Goal: Transaction & Acquisition: Obtain resource

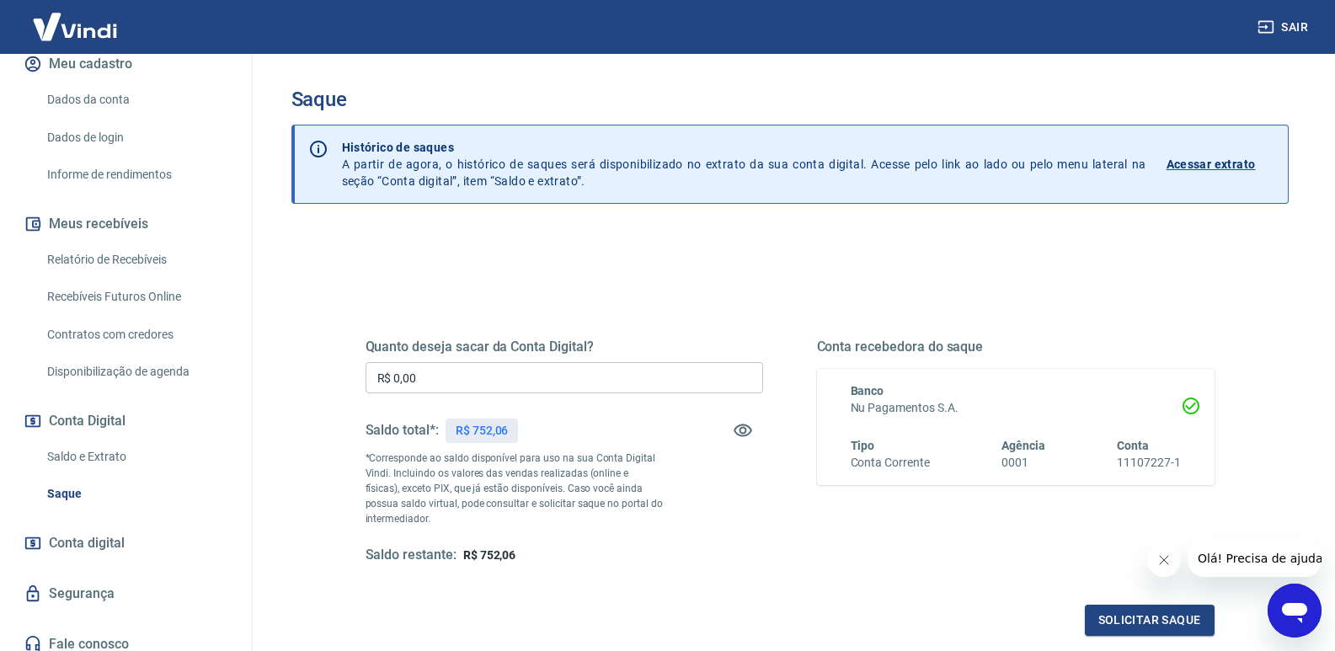
scroll to position [228, 0]
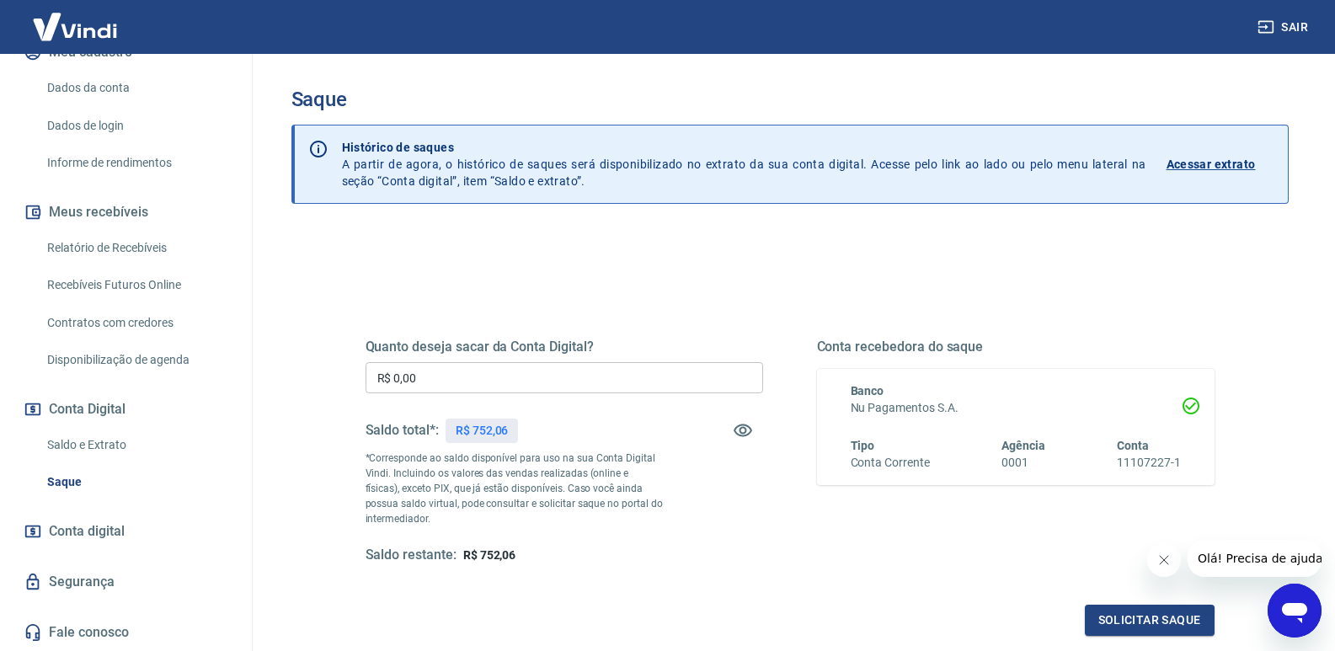
click at [117, 439] on link "Saldo e Extrato" at bounding box center [135, 445] width 191 height 35
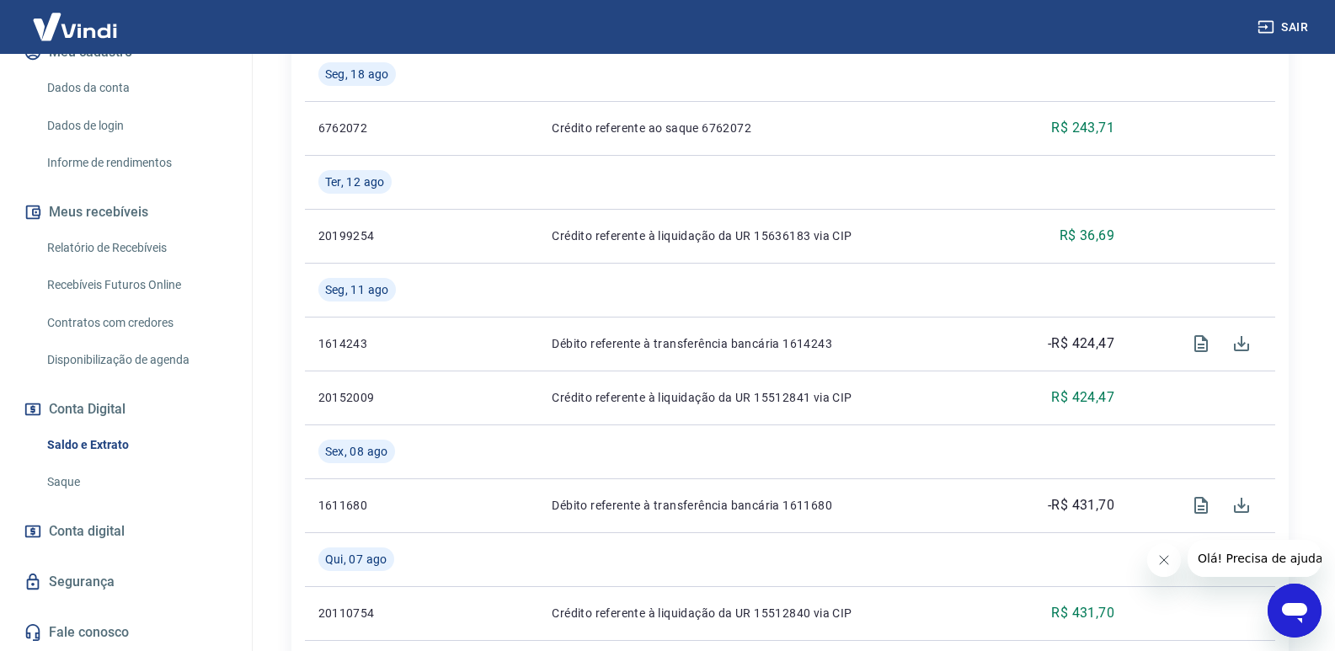
scroll to position [590, 0]
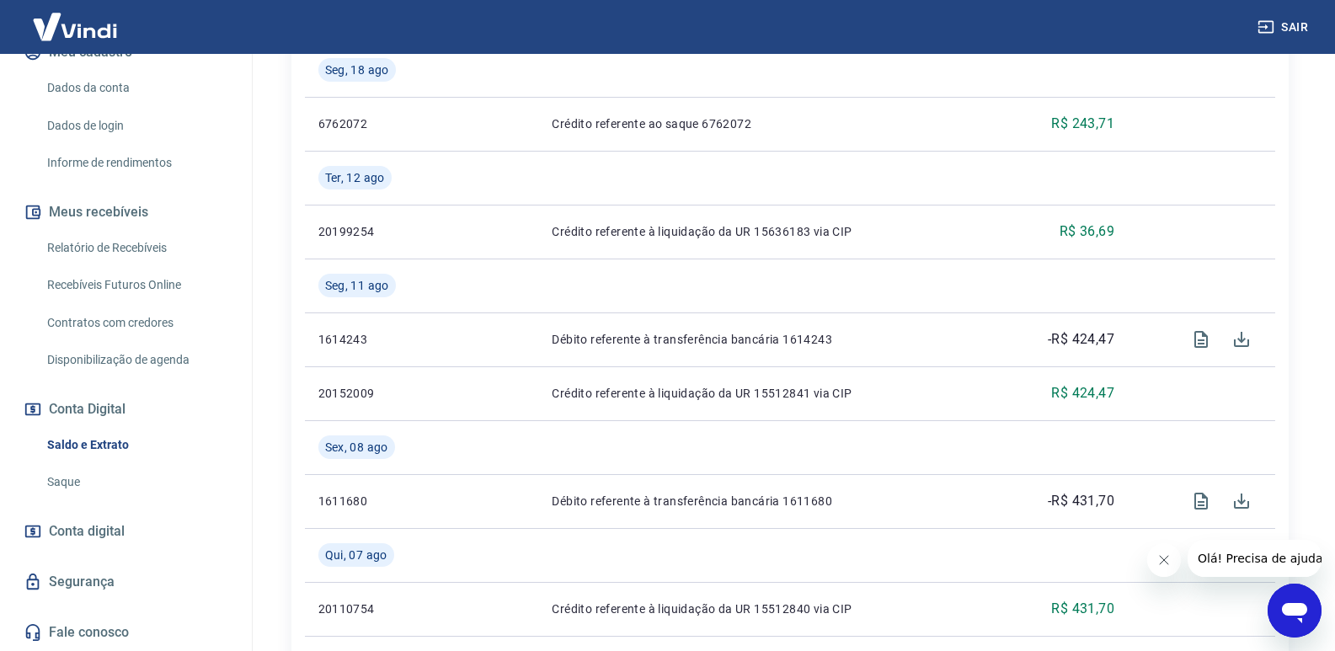
click at [65, 531] on span "Conta digital" at bounding box center [87, 532] width 76 height 24
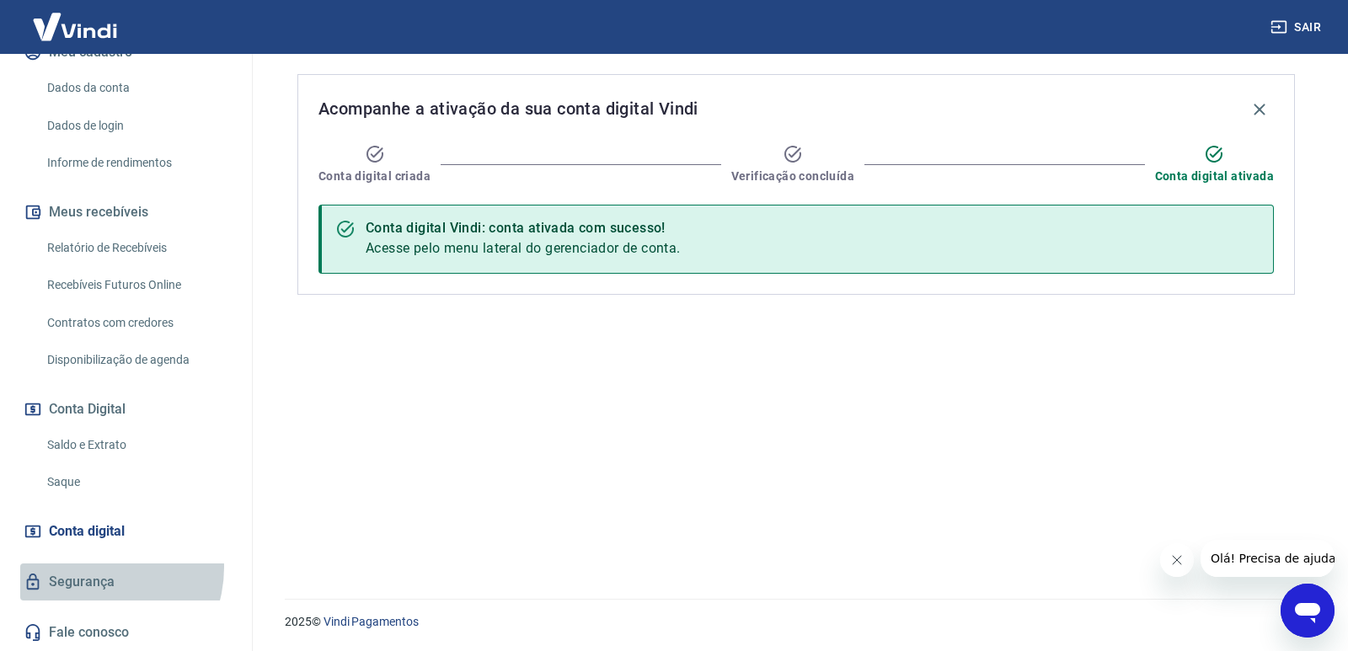
click at [94, 567] on link "Segurança" at bounding box center [125, 582] width 211 height 37
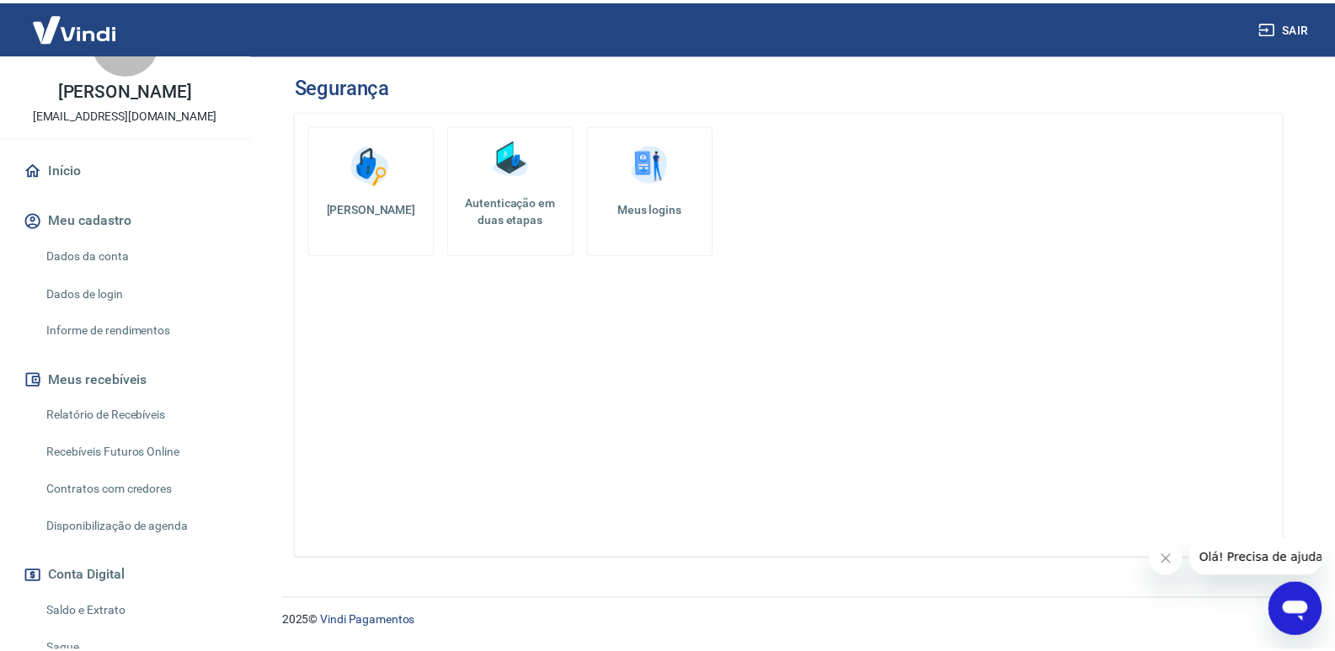
scroll to position [60, 0]
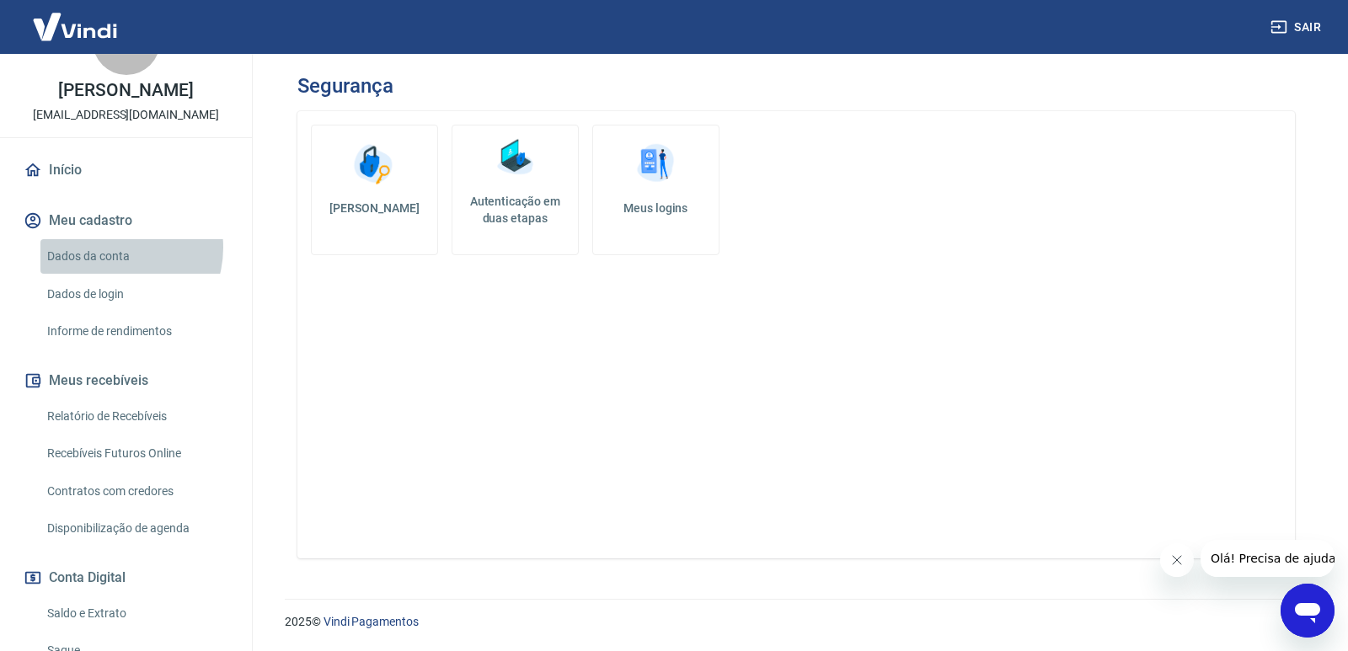
click at [113, 248] on link "Dados da conta" at bounding box center [135, 256] width 191 height 35
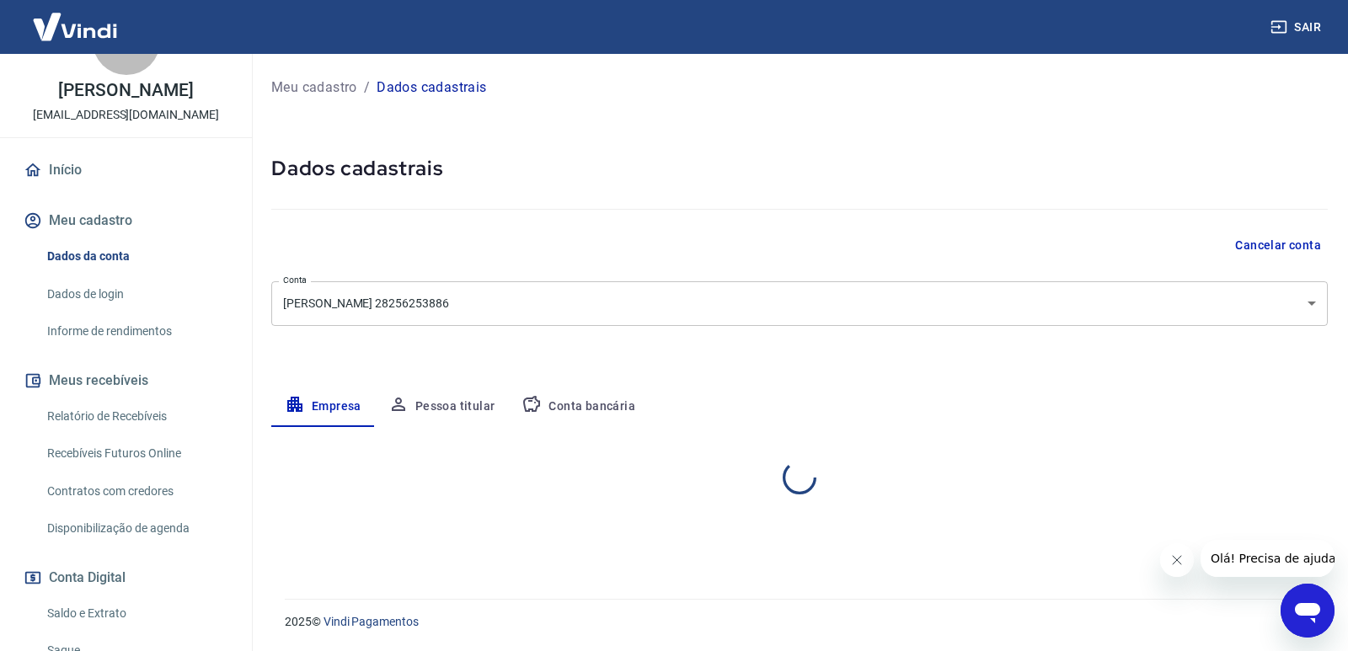
select select "SP"
select select "business"
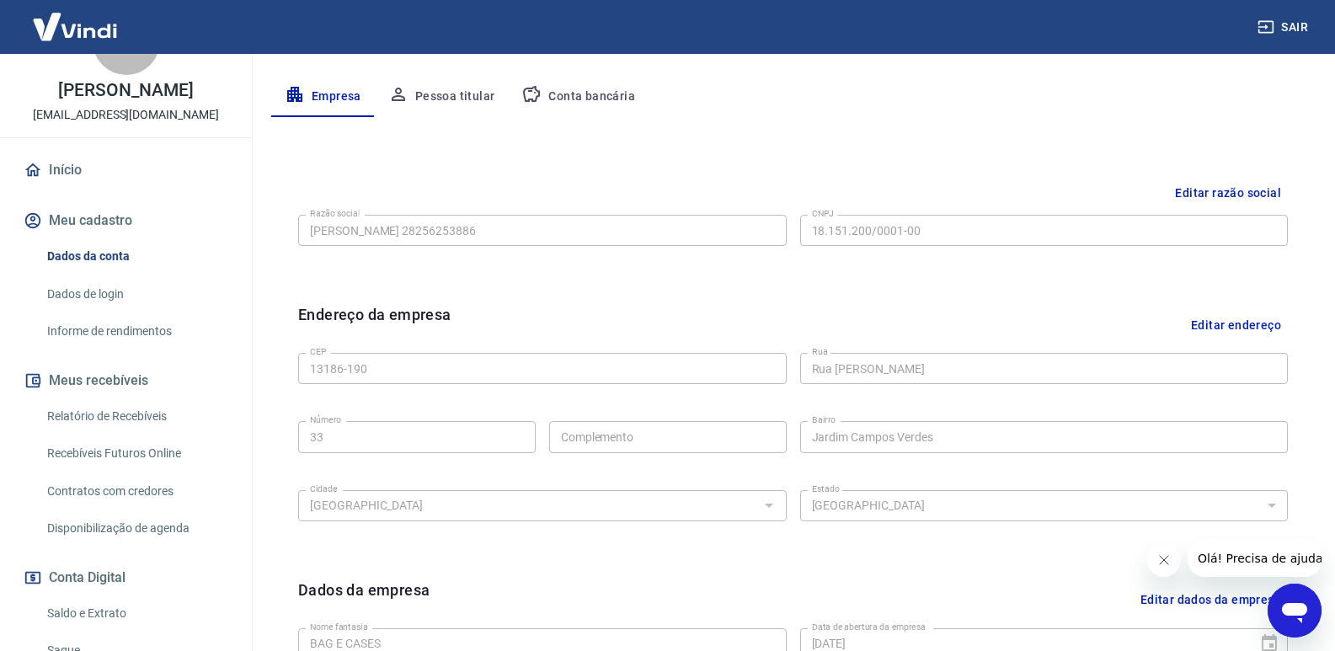
scroll to position [337, 0]
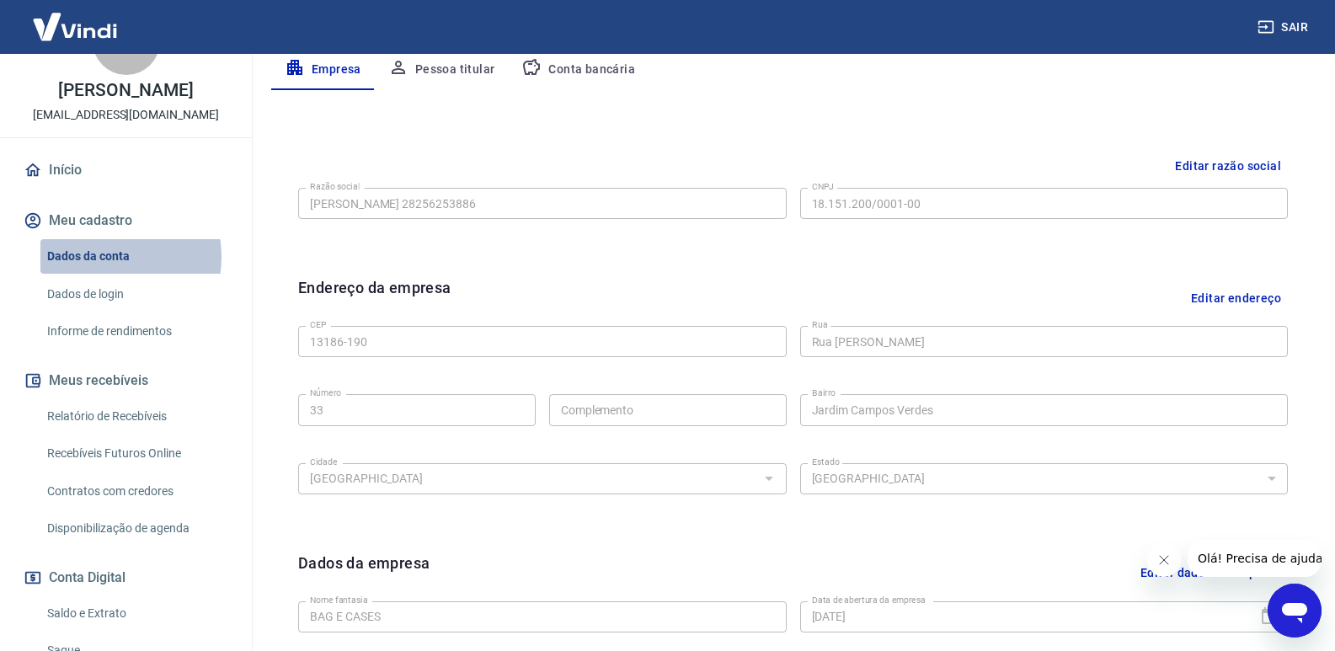
click at [106, 257] on link "Dados da conta" at bounding box center [135, 256] width 191 height 35
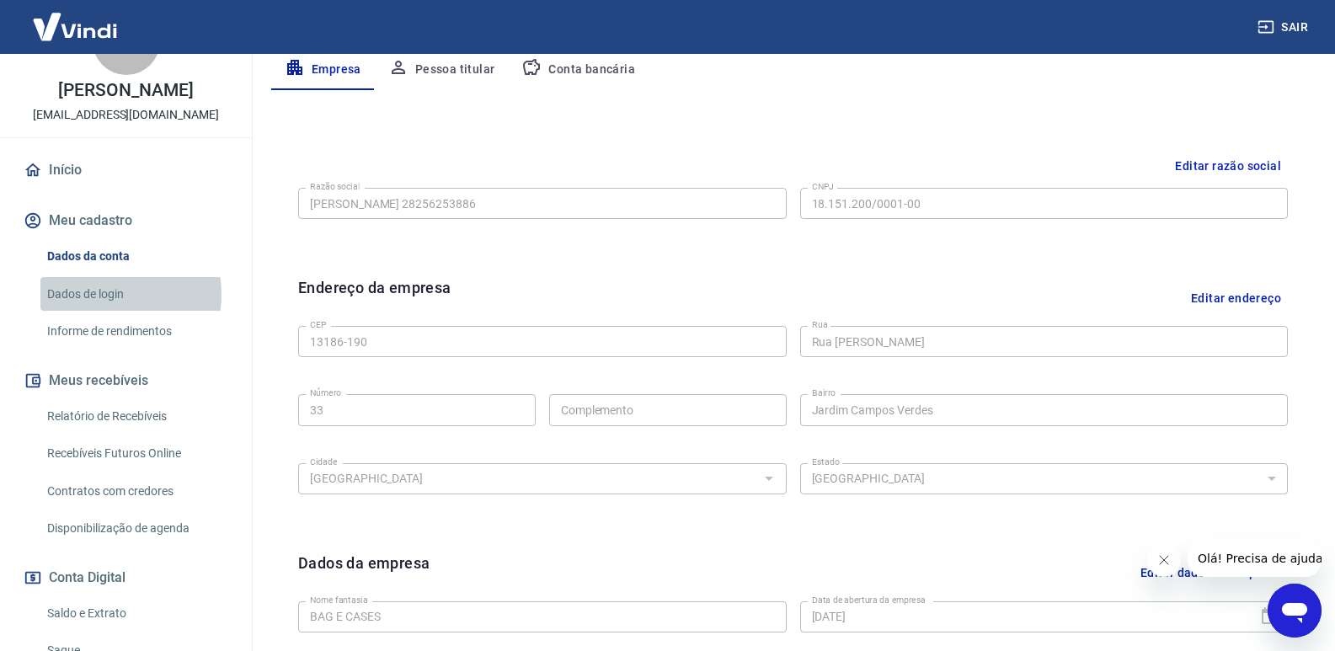
click at [103, 294] on link "Dados de login" at bounding box center [135, 294] width 191 height 35
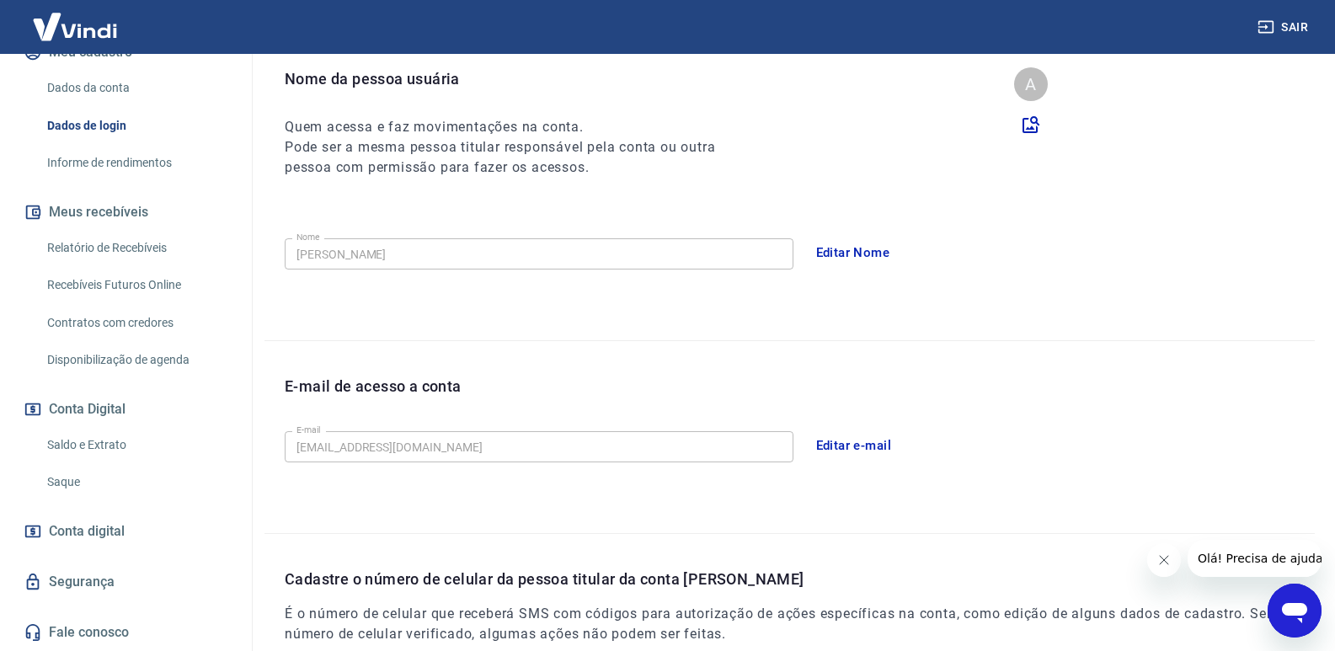
scroll to position [371, 0]
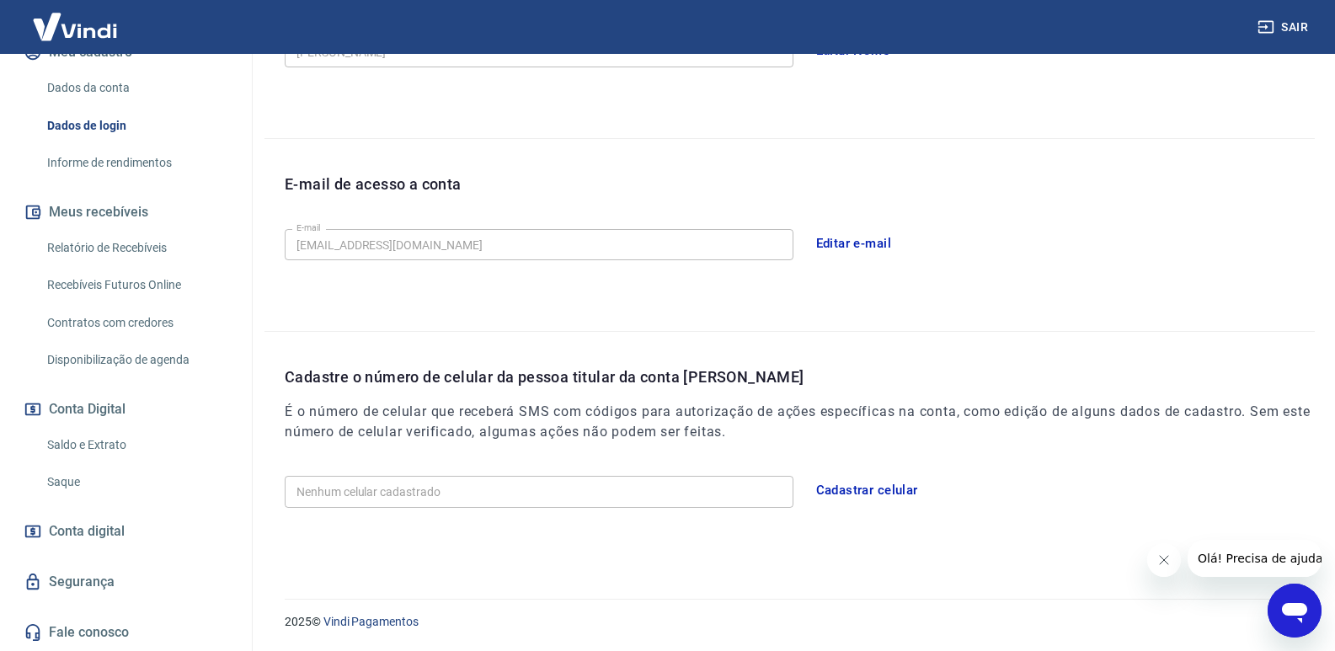
click at [816, 491] on button "Cadastrar celular" at bounding box center [867, 490] width 120 height 35
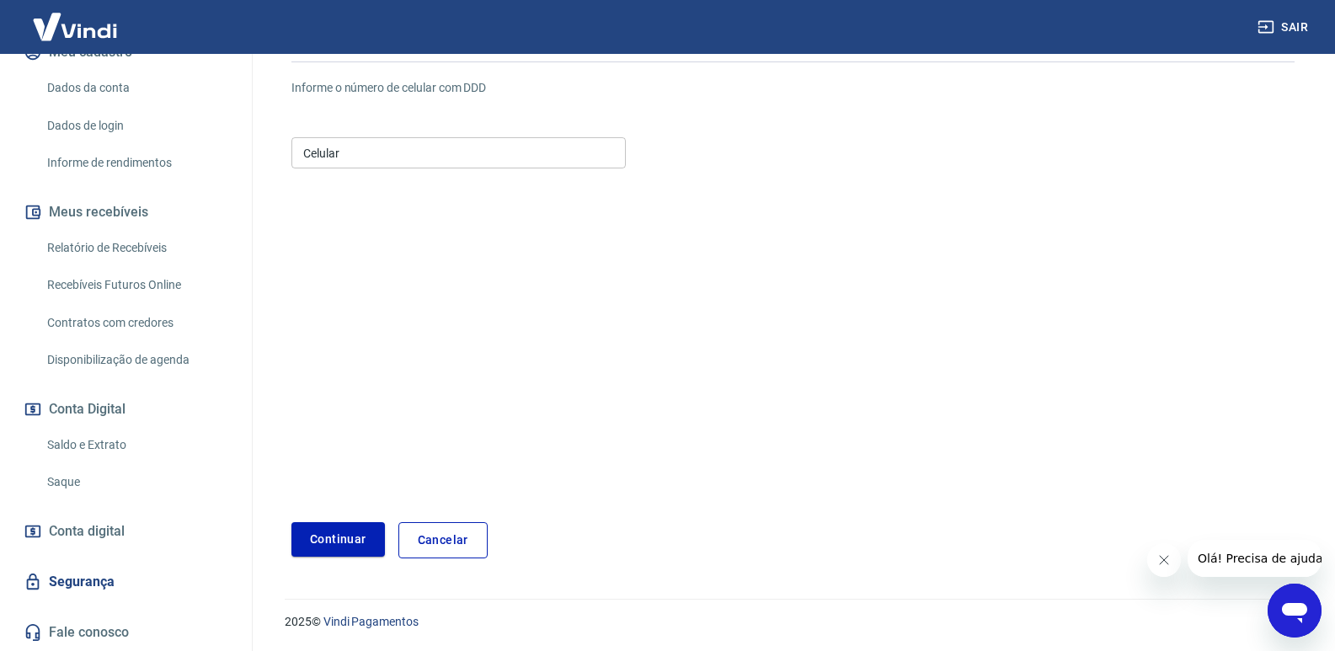
scroll to position [147, 0]
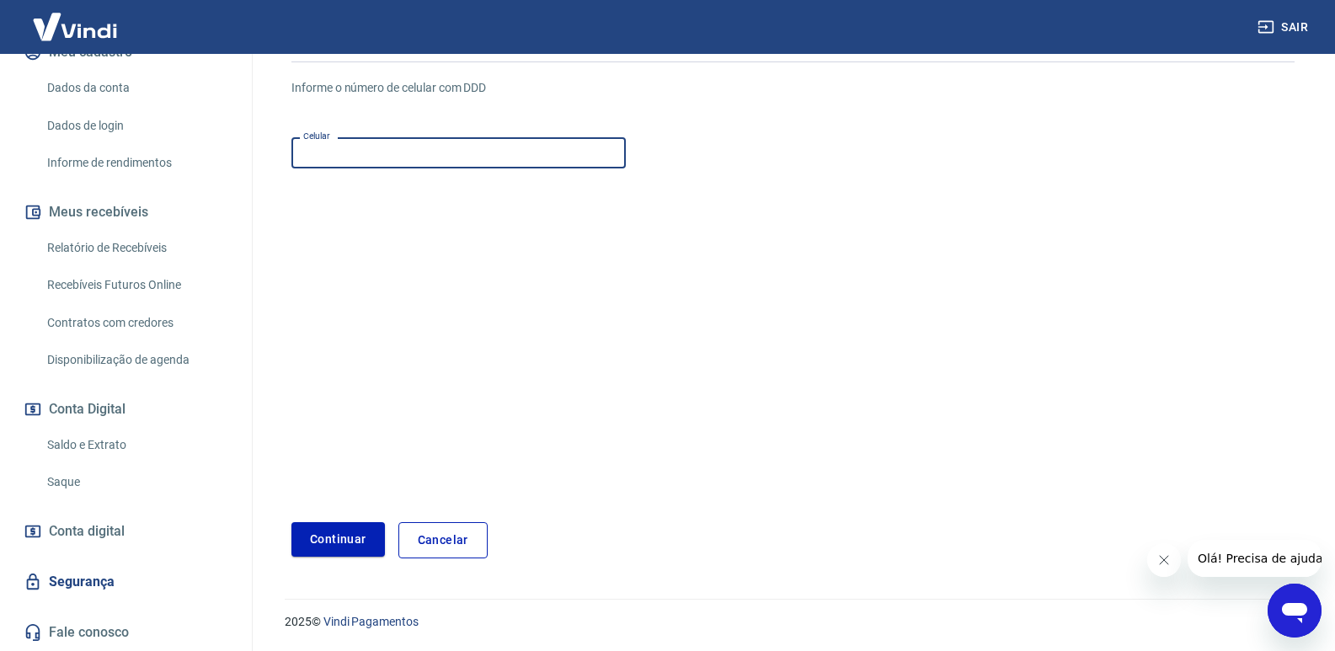
click at [420, 152] on input "Celular" at bounding box center [459, 152] width 334 height 31
type input "[PHONE_NUMBER]"
click at [365, 532] on button "Continuar" at bounding box center [339, 539] width 94 height 35
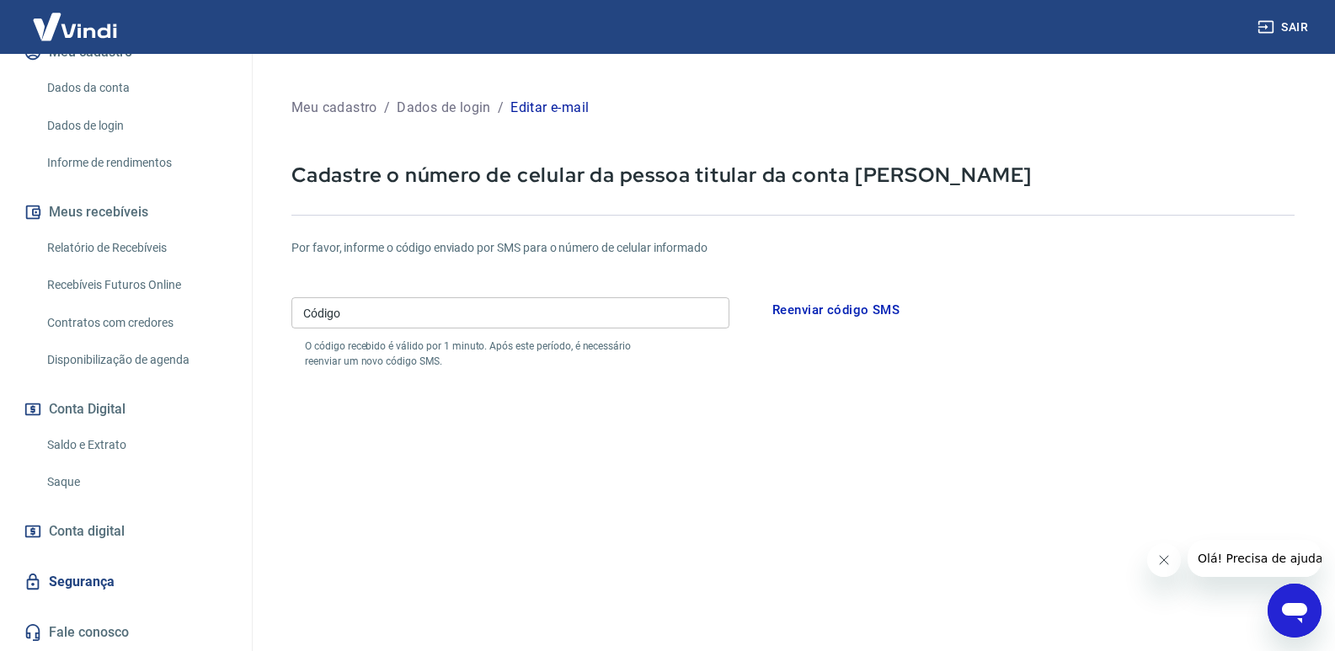
click at [850, 306] on button "Reenviar código SMS" at bounding box center [836, 309] width 146 height 35
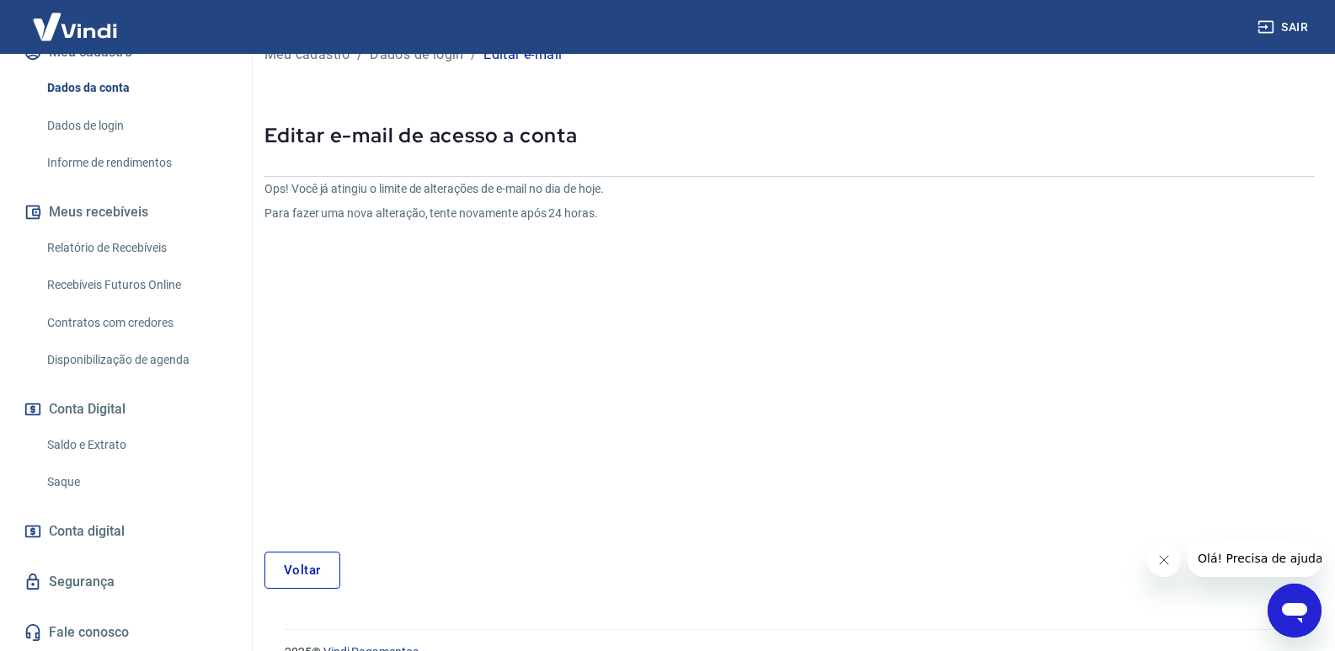
scroll to position [63, 0]
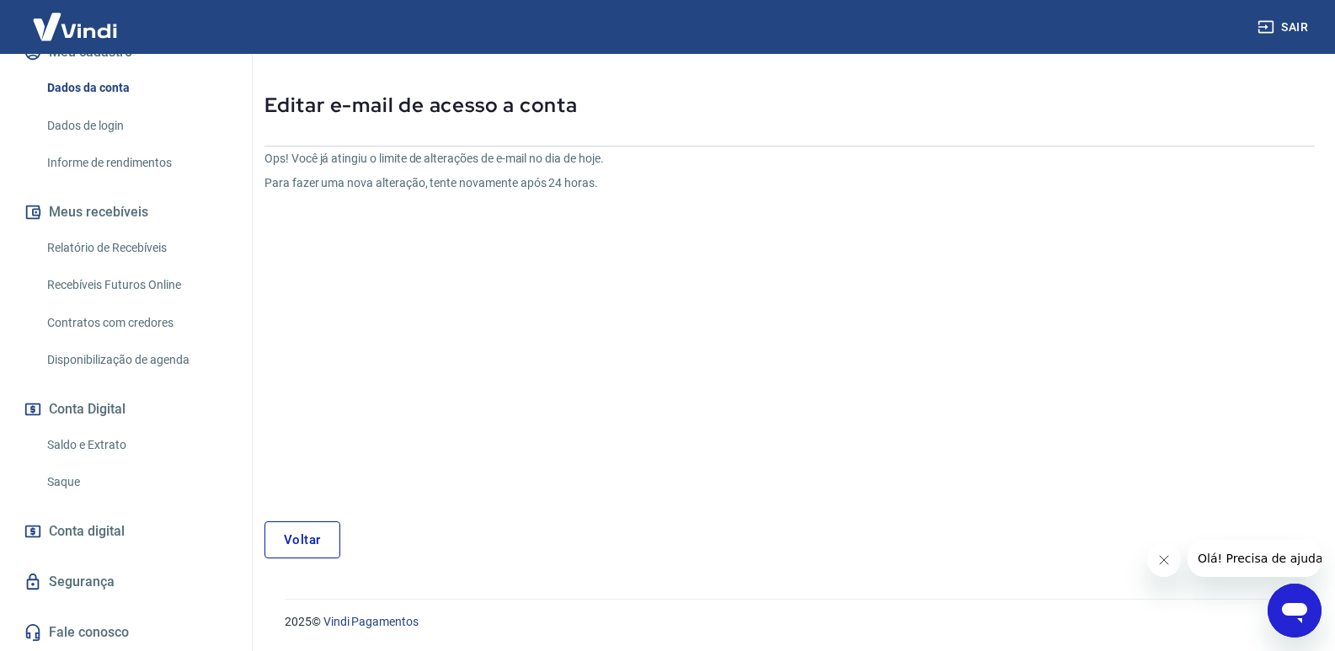
click at [99, 121] on link "Dados de login" at bounding box center [135, 126] width 191 height 35
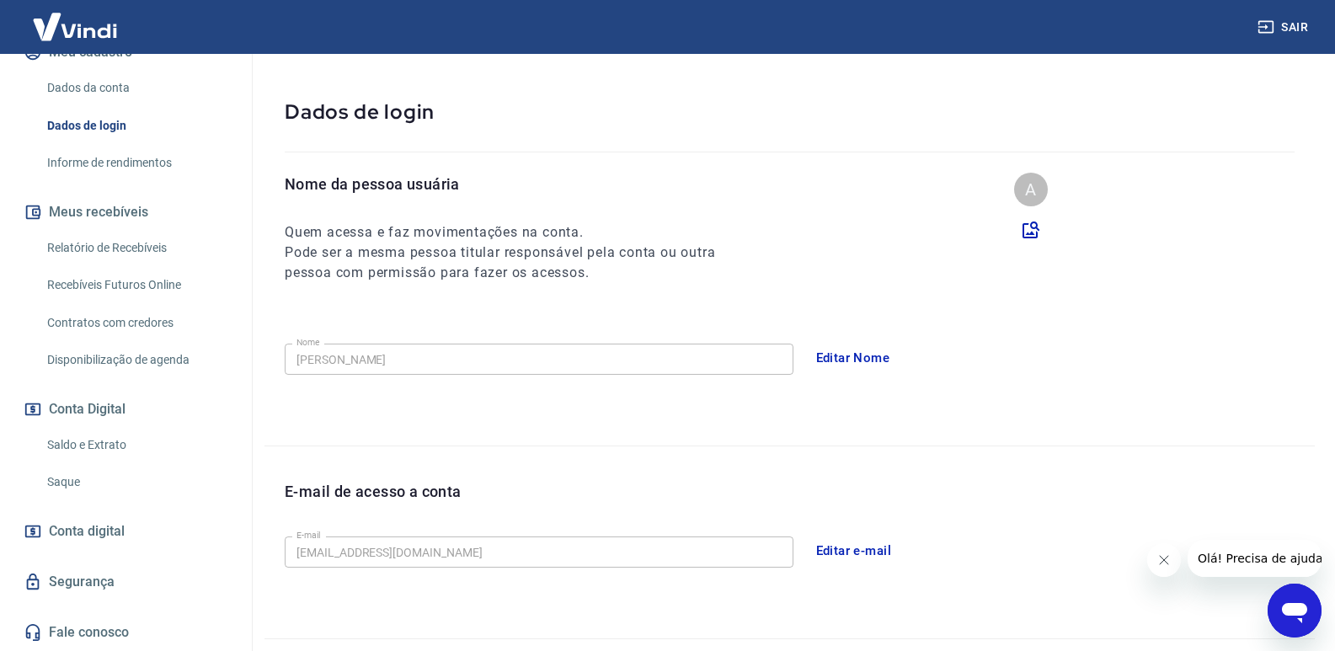
scroll to position [371, 0]
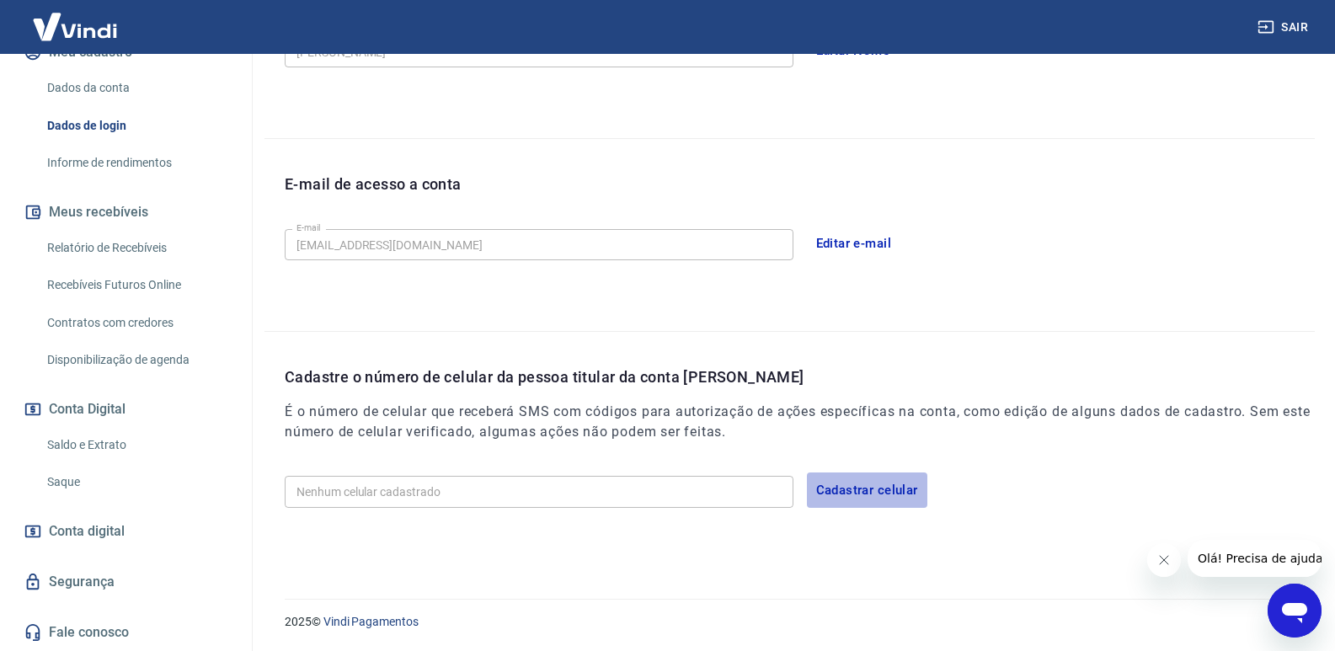
click at [885, 486] on button "Cadastrar celular" at bounding box center [867, 490] width 120 height 35
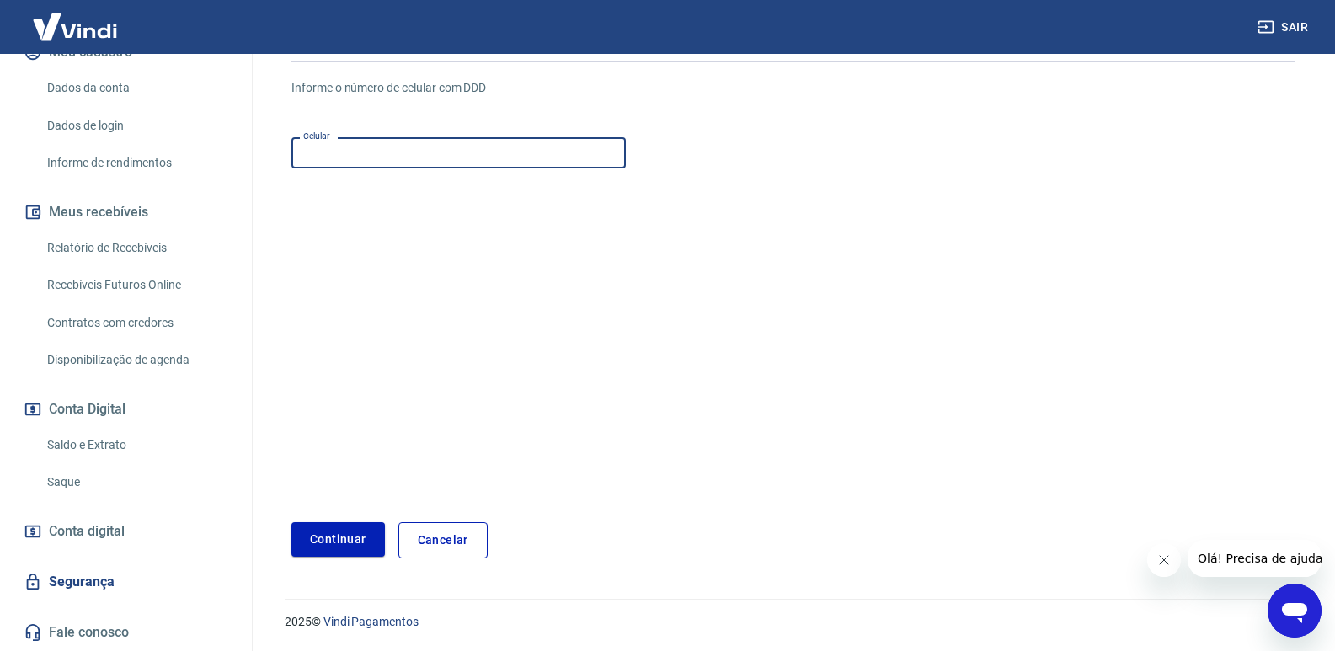
click at [531, 161] on input "Celular" at bounding box center [459, 152] width 334 height 31
type input "[PHONE_NUMBER]"
click at [350, 543] on button "Continuar" at bounding box center [339, 539] width 94 height 35
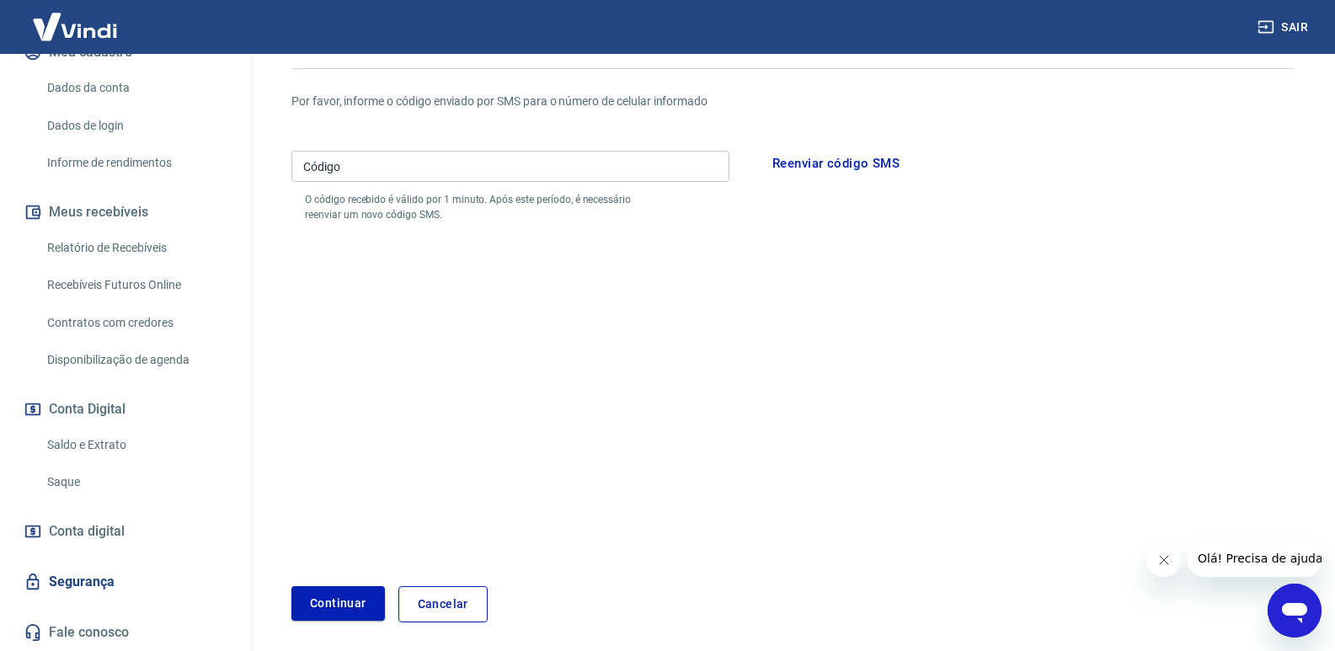
click at [71, 473] on link "Saque" at bounding box center [135, 482] width 191 height 35
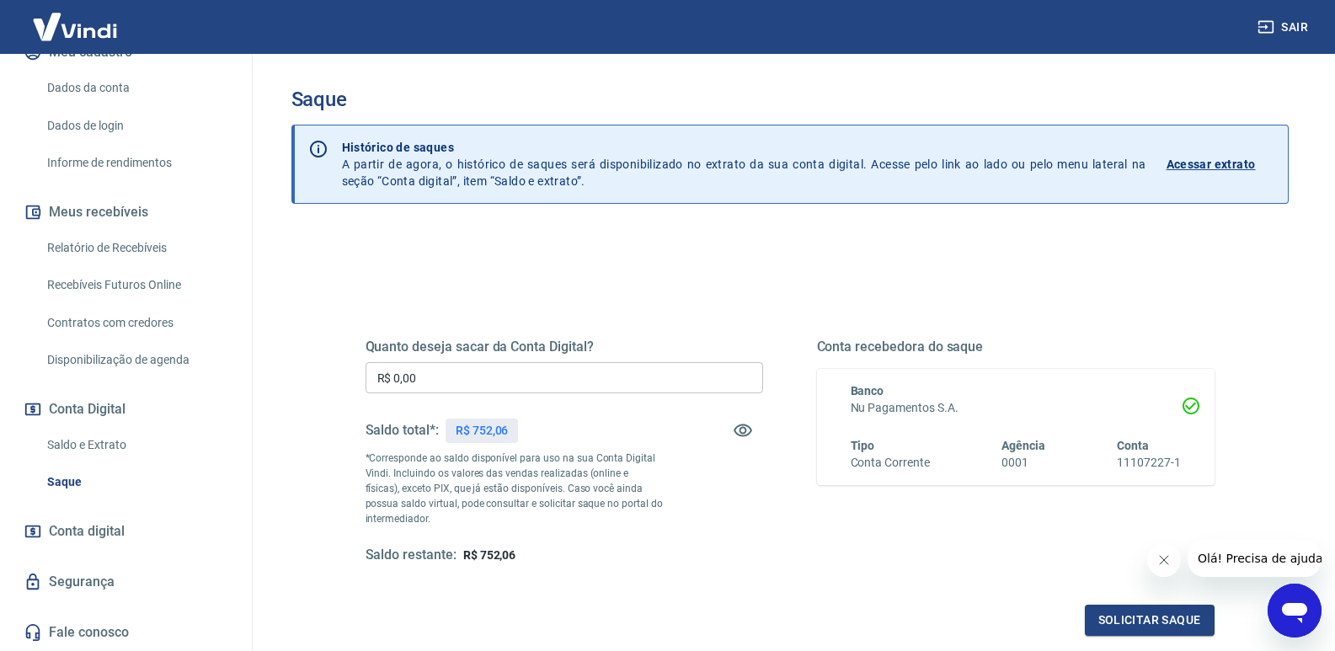
click at [490, 380] on input "R$ 0,00" at bounding box center [565, 377] width 398 height 31
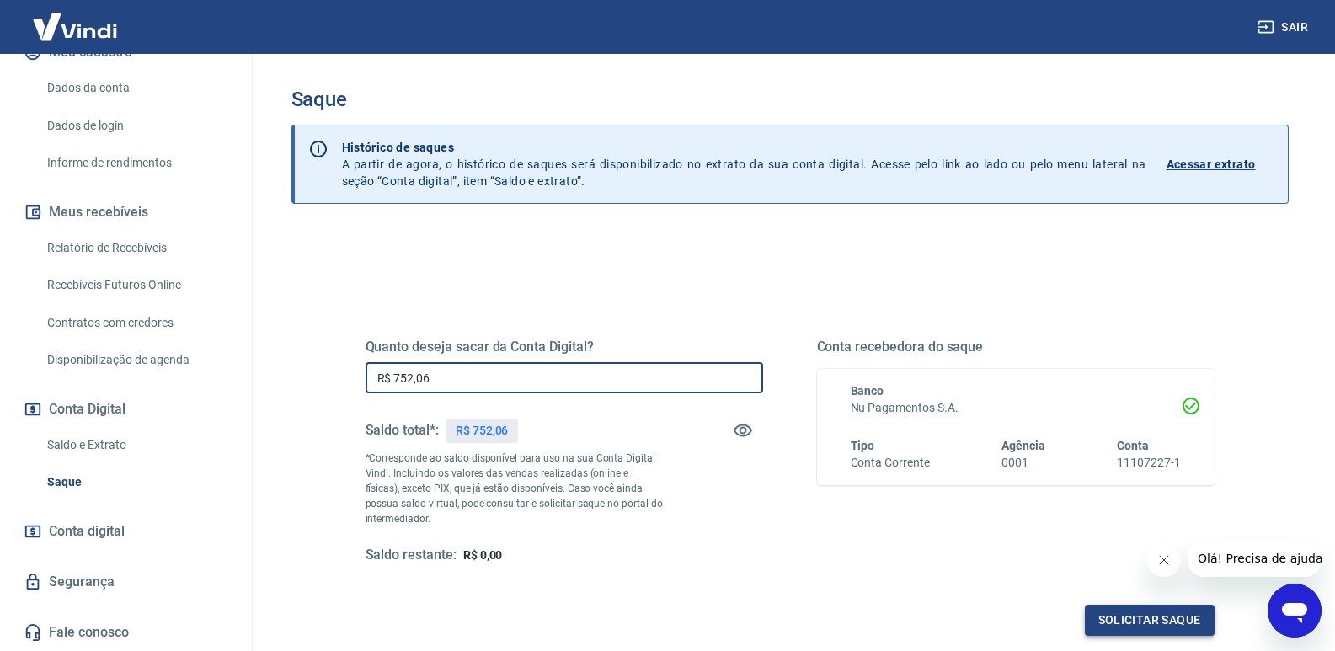
type input "R$ 752,06"
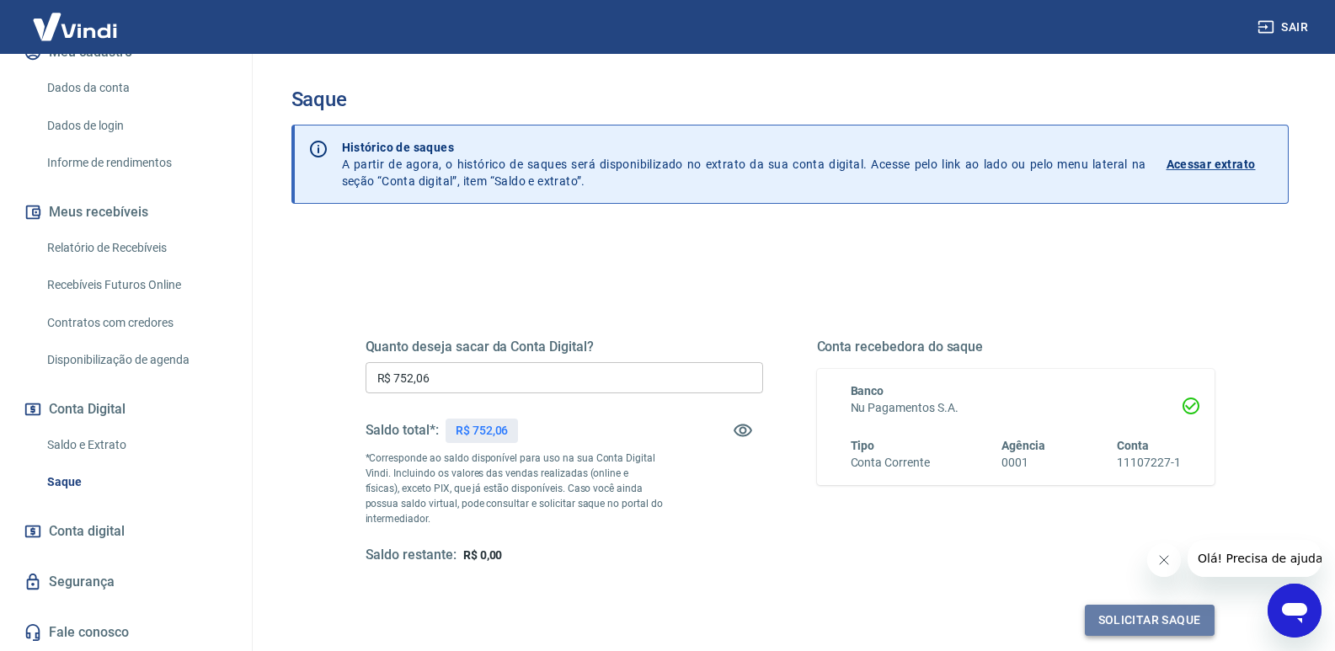
click at [1110, 618] on button "Solicitar saque" at bounding box center [1150, 620] width 130 height 31
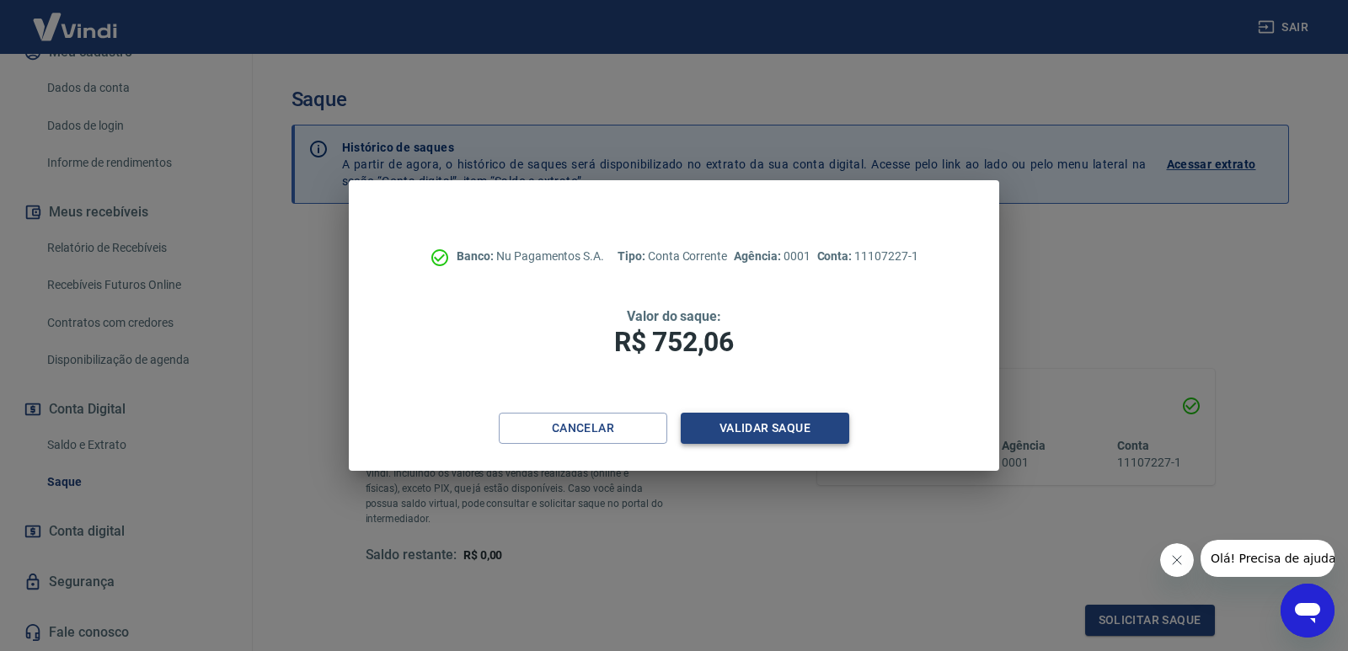
click at [764, 420] on button "Validar saque" at bounding box center [765, 428] width 168 height 31
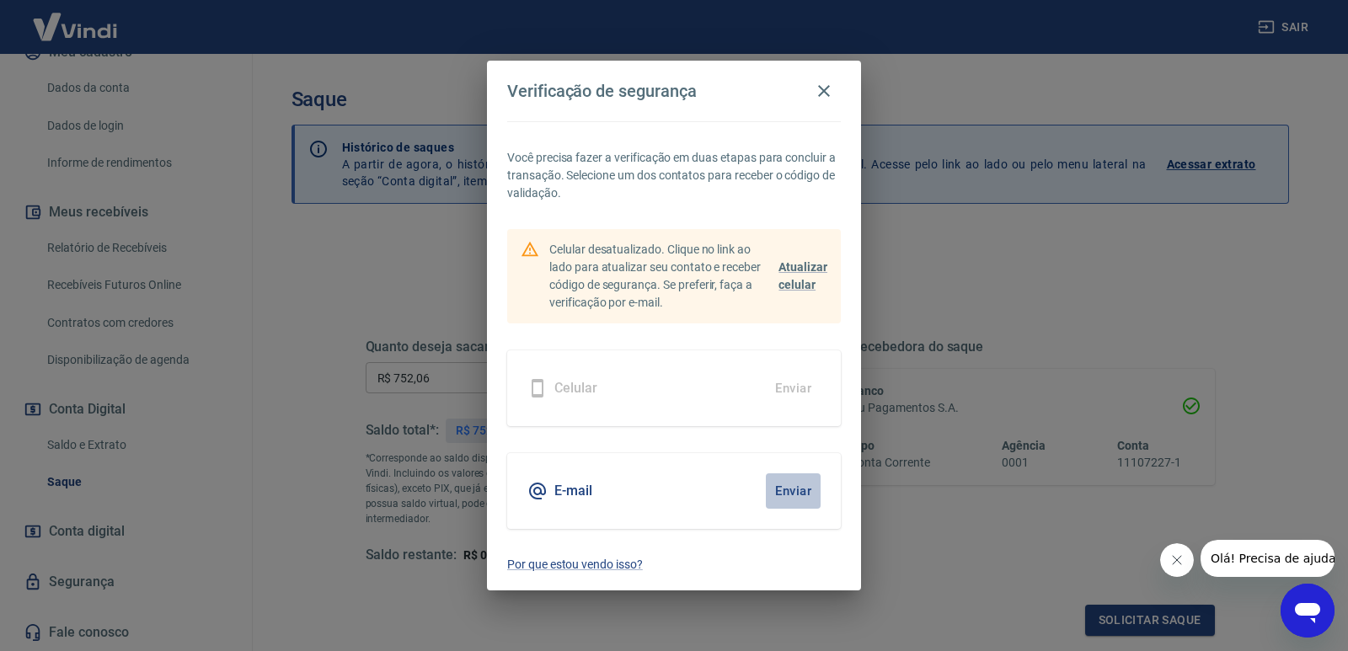
click at [785, 489] on button "Enviar" at bounding box center [793, 490] width 55 height 35
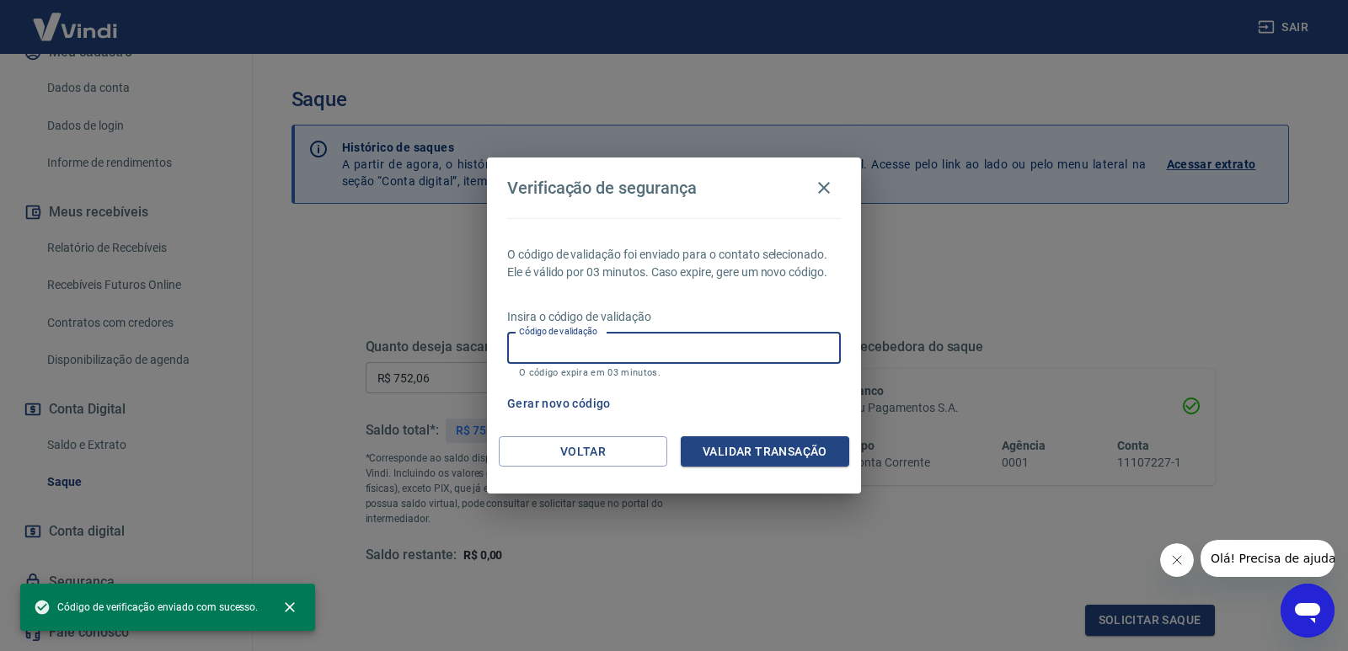
click at [658, 347] on input "Código de validação" at bounding box center [674, 348] width 334 height 31
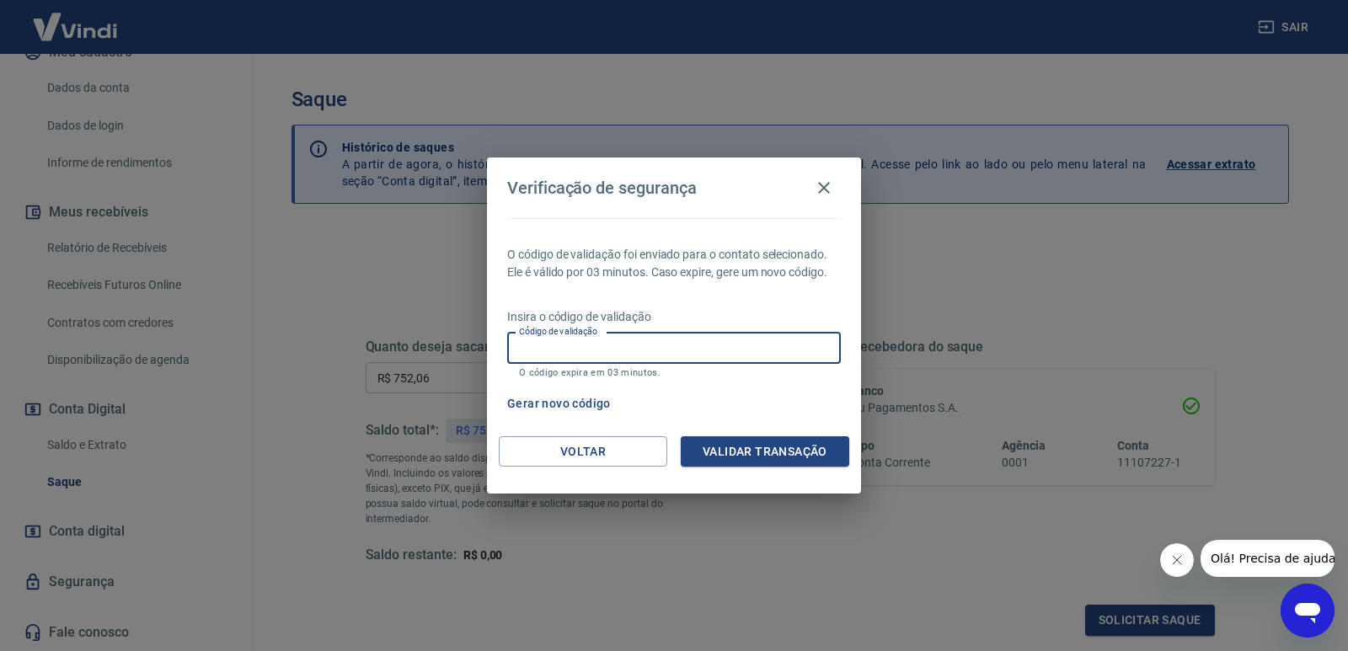
paste input "609376"
type input "609376"
click at [809, 454] on button "Validar transação" at bounding box center [765, 451] width 168 height 31
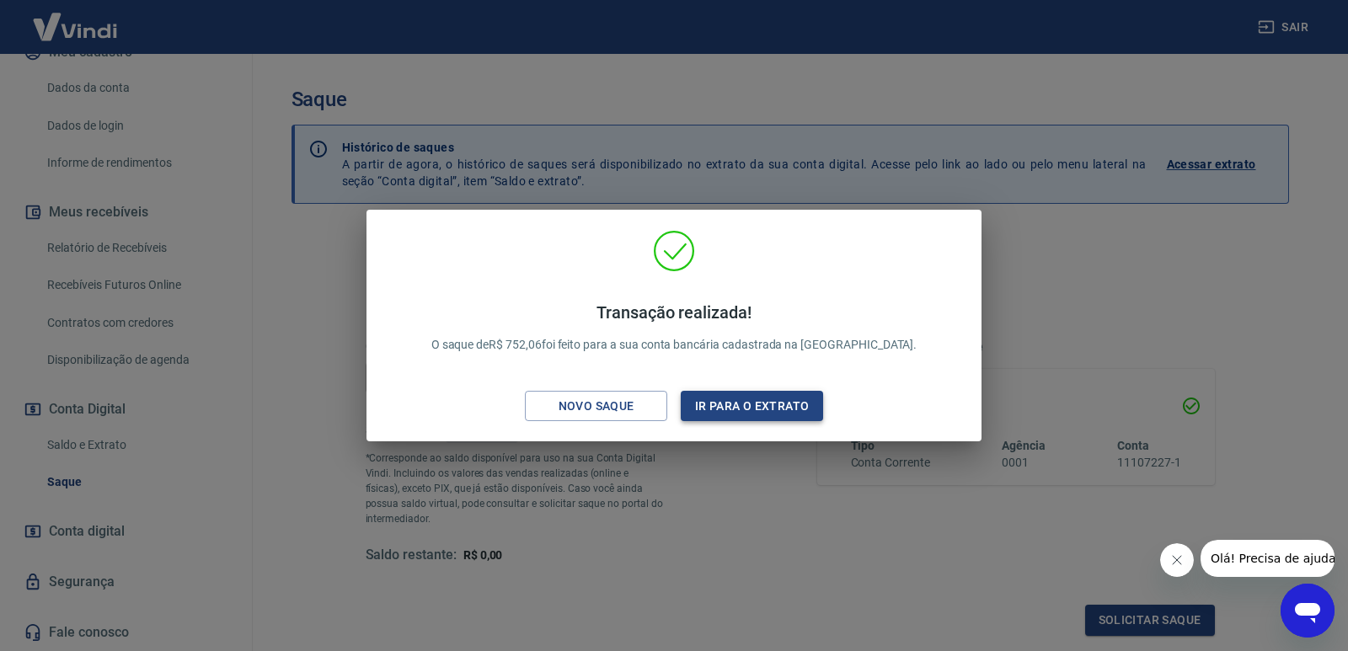
click at [741, 408] on button "Ir para o extrato" at bounding box center [752, 406] width 142 height 31
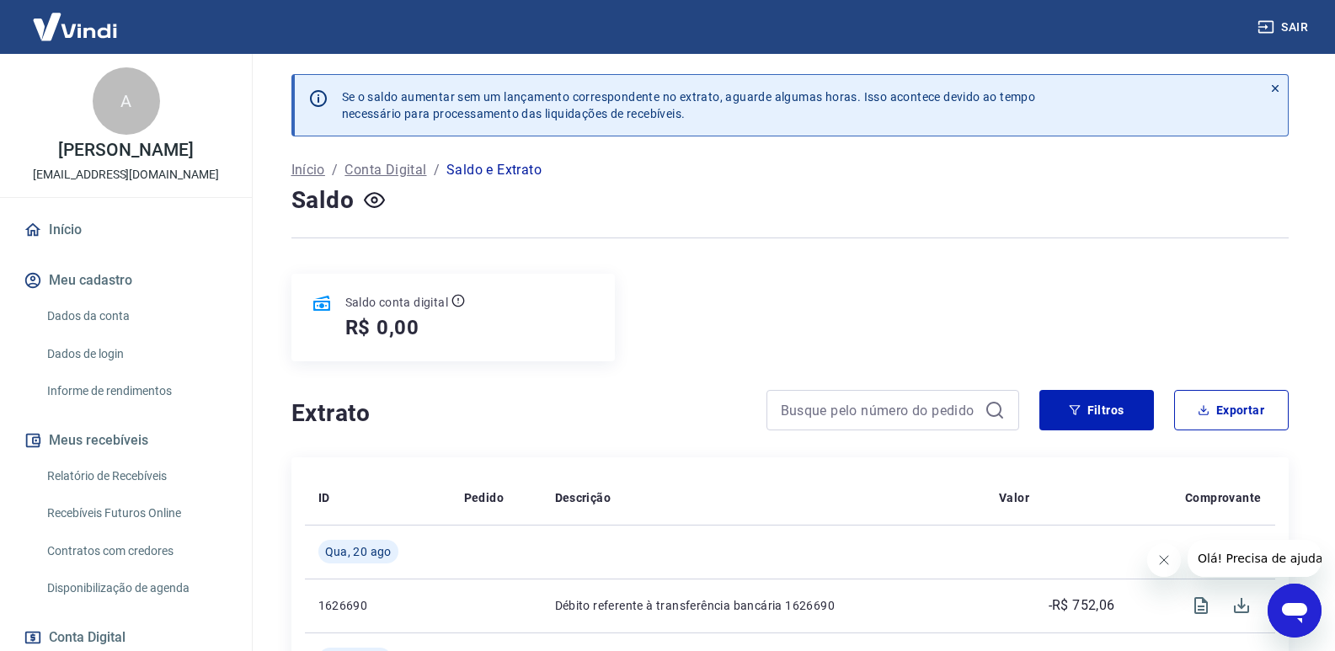
click at [78, 227] on link "Início" at bounding box center [125, 229] width 211 height 37
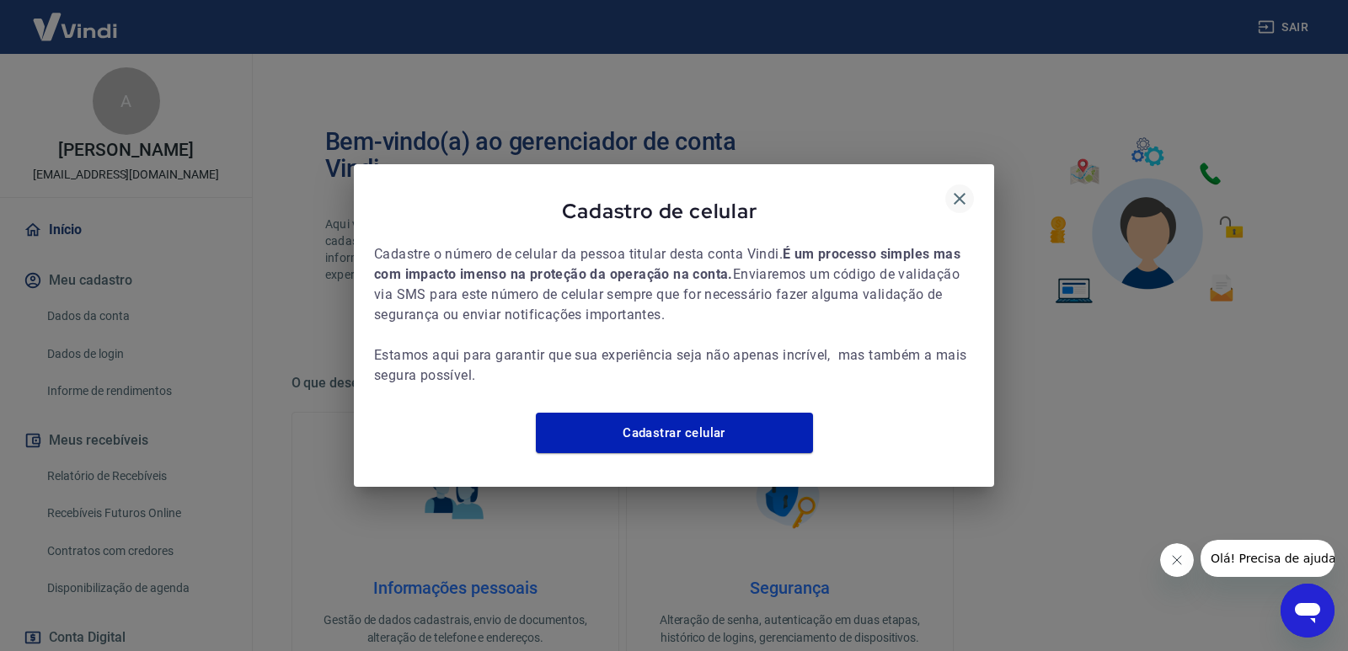
click at [959, 189] on icon "button" at bounding box center [959, 199] width 20 height 20
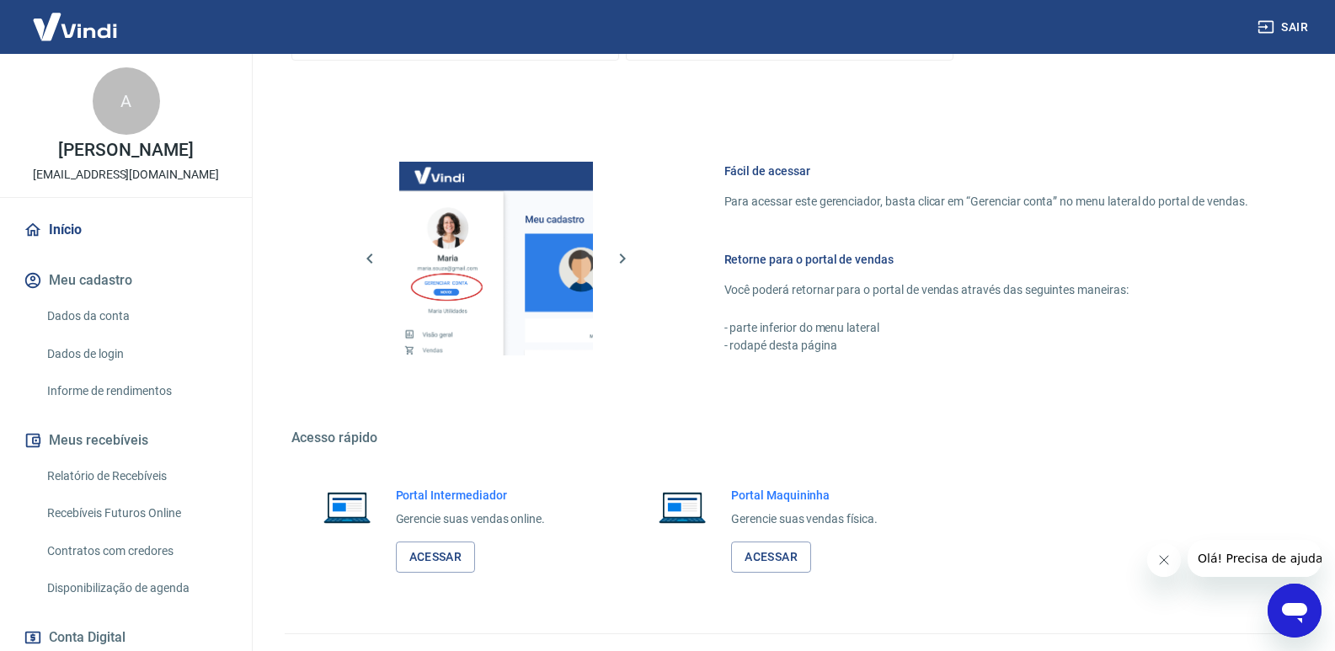
scroll to position [662, 0]
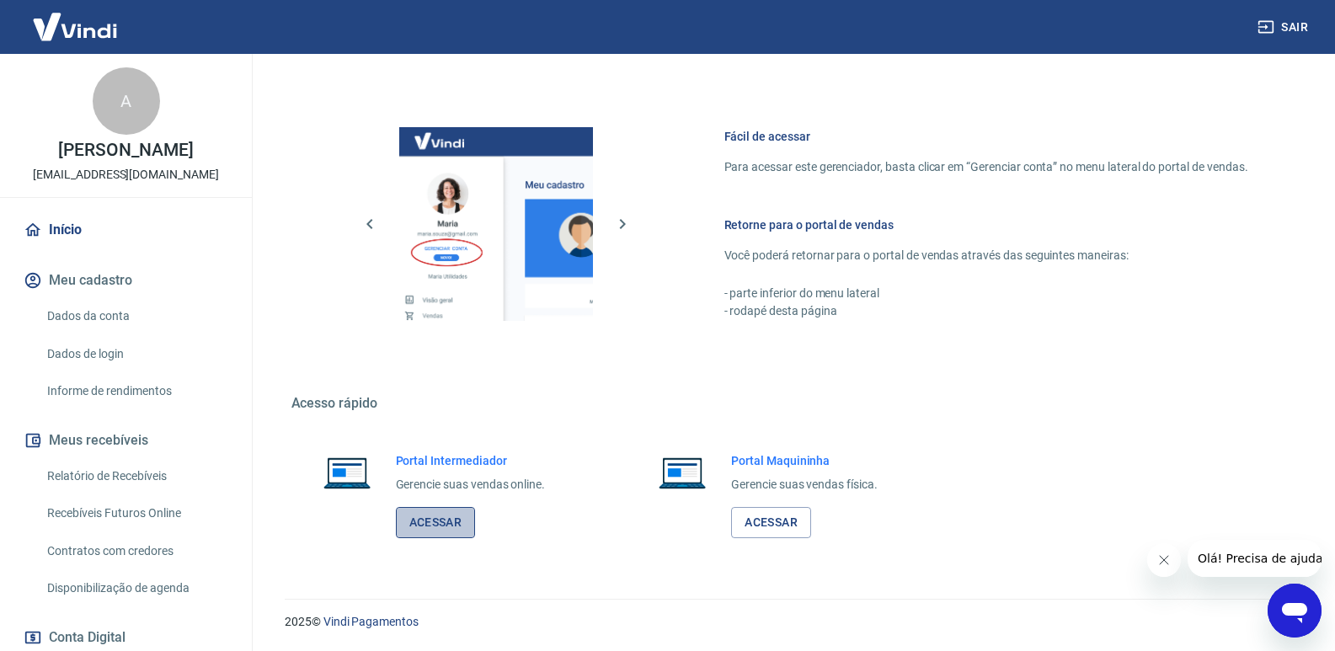
click at [445, 520] on link "Acessar" at bounding box center [436, 522] width 80 height 31
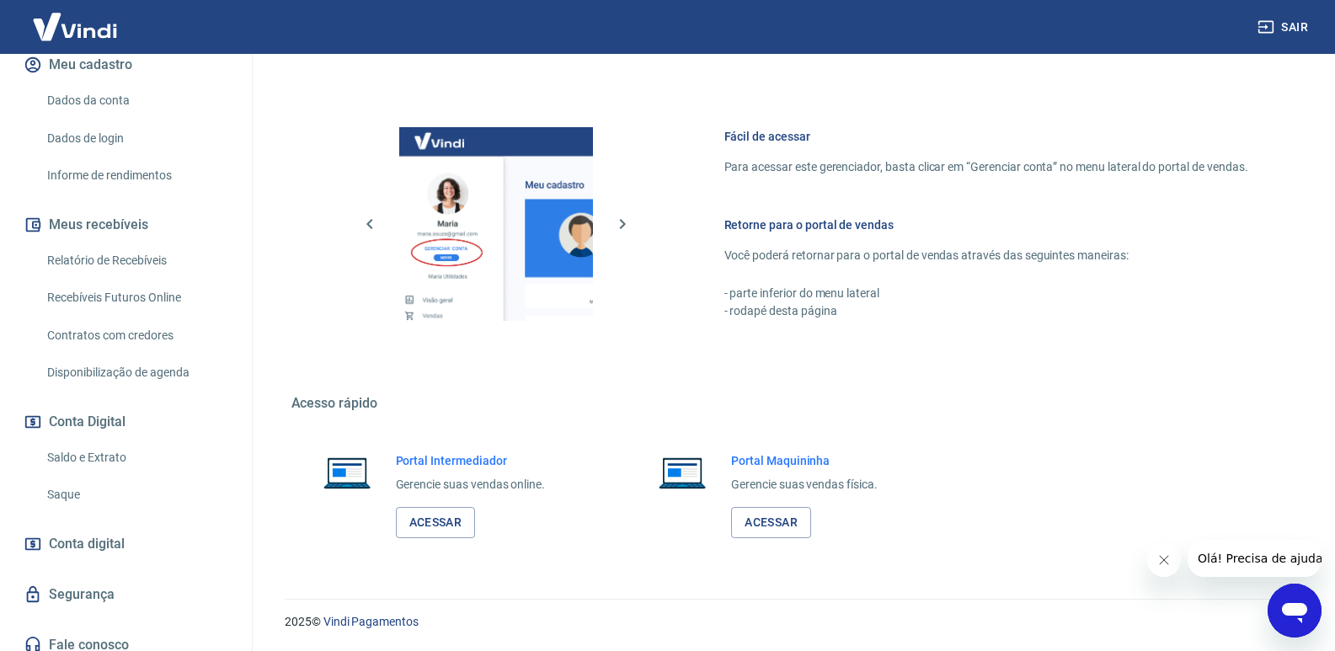
scroll to position [228, 0]
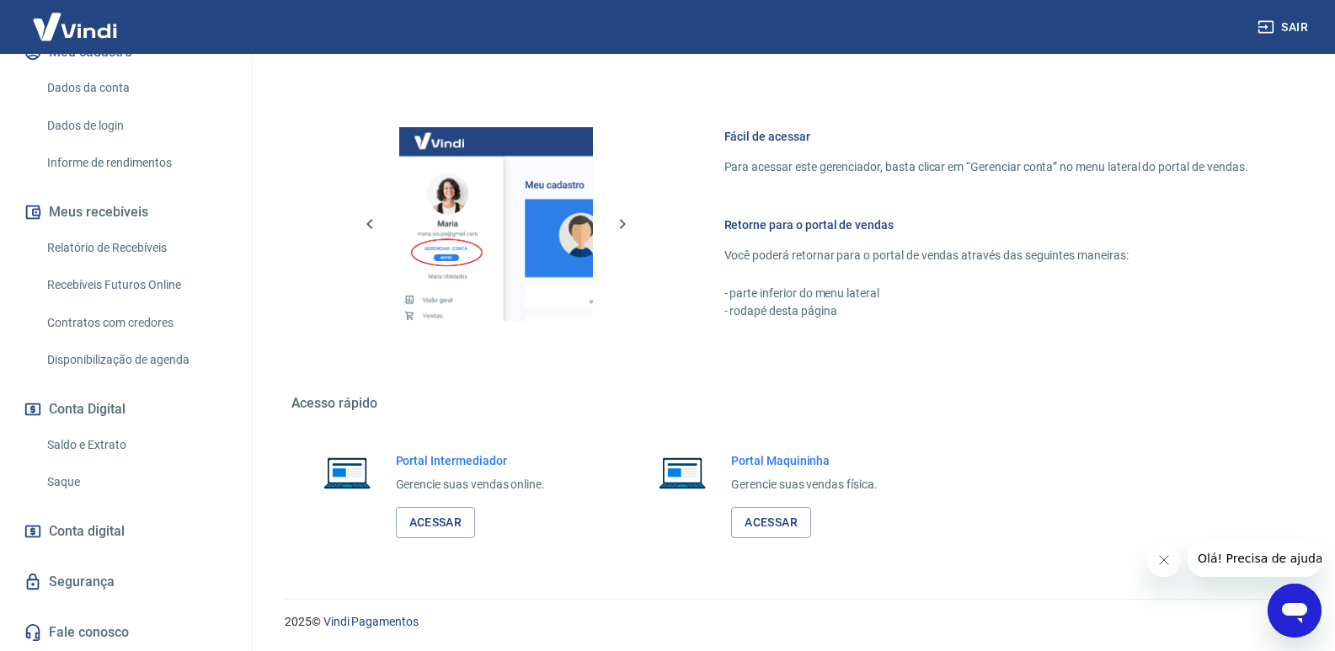
click at [140, 364] on link "Disponibilização de agenda" at bounding box center [135, 360] width 191 height 35
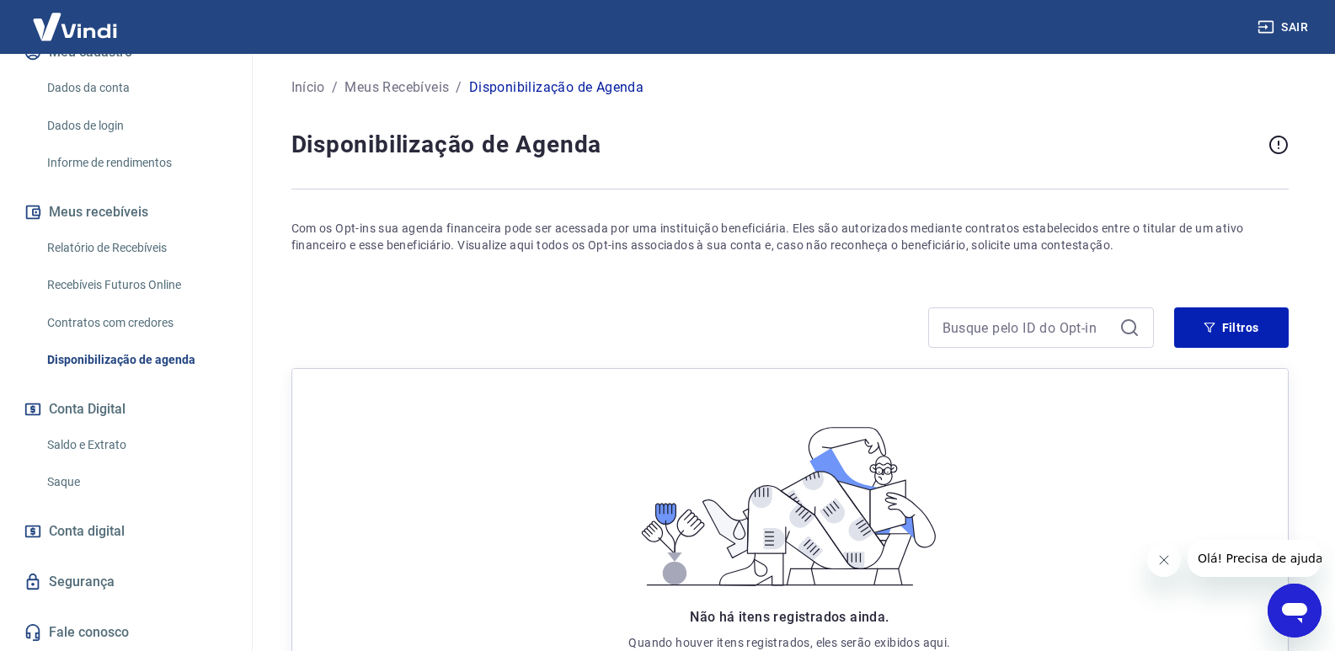
click at [141, 320] on link "Contratos com credores" at bounding box center [135, 323] width 191 height 35
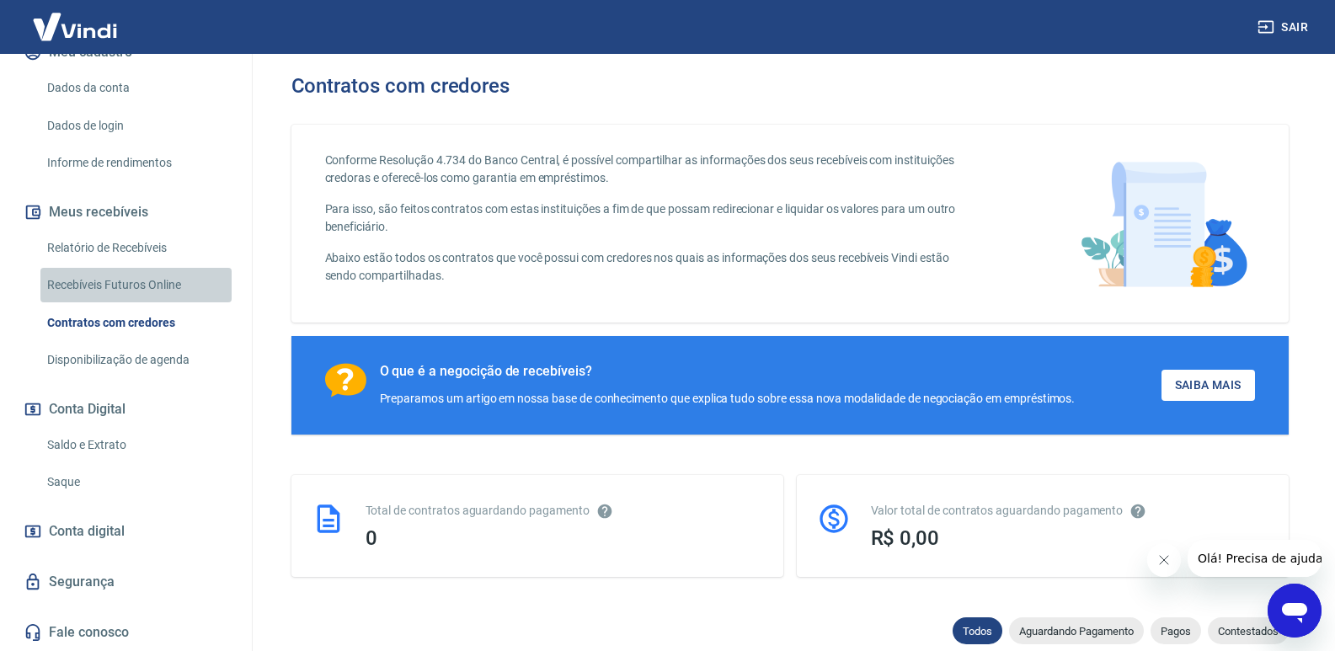
click at [155, 278] on link "Recebíveis Futuros Online" at bounding box center [135, 285] width 191 height 35
